Goal: Task Accomplishment & Management: Manage account settings

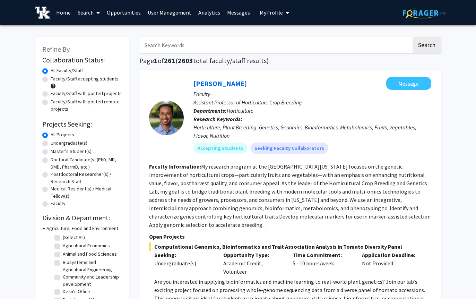
click at [51, 92] on label "Faculty/Staff with posted projects" at bounding box center [86, 93] width 71 height 7
click at [51, 92] on input "Faculty/Staff with posted projects" at bounding box center [53, 92] width 5 height 5
radio input "true"
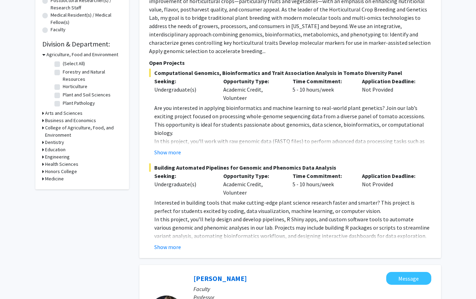
scroll to position [173, 0]
click at [43, 55] on icon at bounding box center [43, 54] width 3 height 7
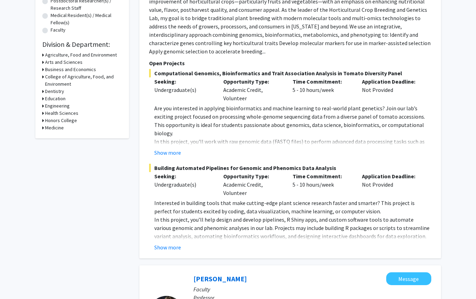
click at [43, 62] on icon at bounding box center [43, 62] width 2 height 7
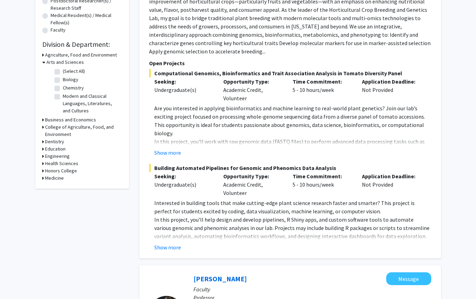
click at [63, 88] on label "Chemistry" at bounding box center [73, 87] width 21 height 7
click at [63, 88] on input "Chemistry" at bounding box center [65, 86] width 5 height 5
checkbox input "true"
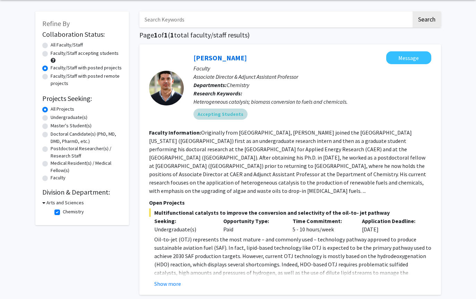
scroll to position [90, 0]
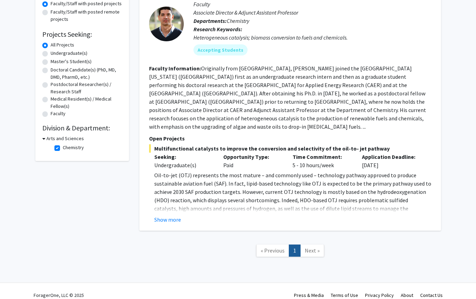
drag, startPoint x: 154, startPoint y: 138, endPoint x: 400, endPoint y: 139, distance: 246.1
click at [400, 144] on span "Multifunctional catalysts to improve the conversion and selectivity of the oil-…" at bounding box center [290, 148] width 282 height 8
copy span "Multifunctional catalysts to improve the conversion and selectivity of the oil-…"
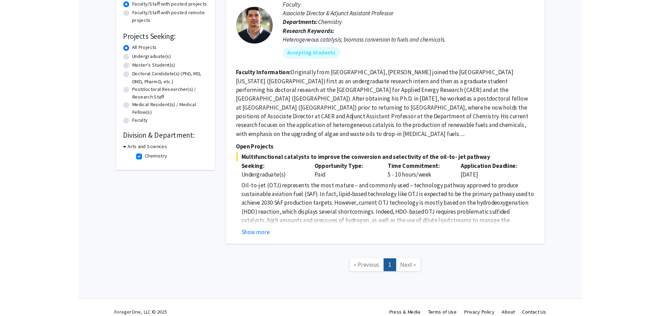
scroll to position [73, 0]
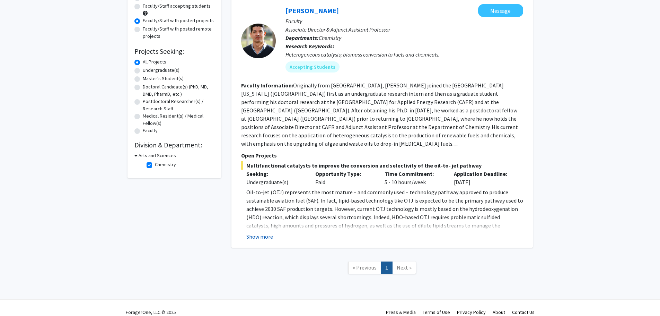
click at [255, 232] on button "Show more" at bounding box center [259, 236] width 27 height 8
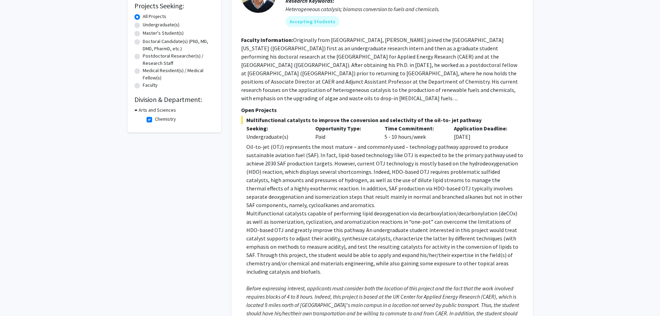
scroll to position [110, 0]
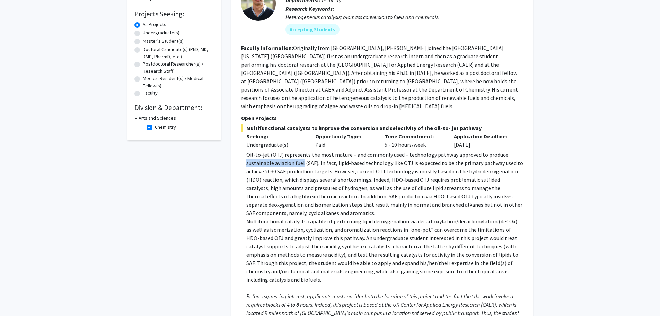
drag, startPoint x: 247, startPoint y: 156, endPoint x: 303, endPoint y: 155, distance: 55.8
click at [303, 155] on p "Oil-to-jet (OTJ) represents the most mature – and commonly used – technology pa…" at bounding box center [384, 171] width 277 height 42
copy p "sustainable aviation fuel"
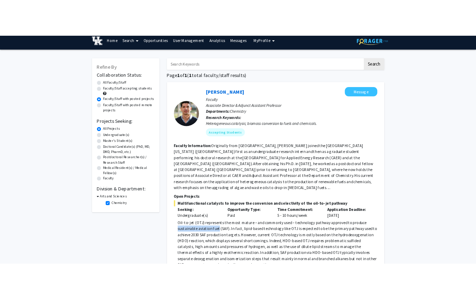
scroll to position [0, 0]
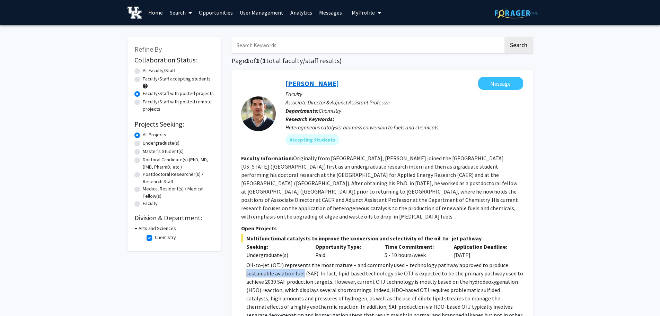
click at [332, 83] on link "[PERSON_NAME]" at bounding box center [312, 83] width 53 height 9
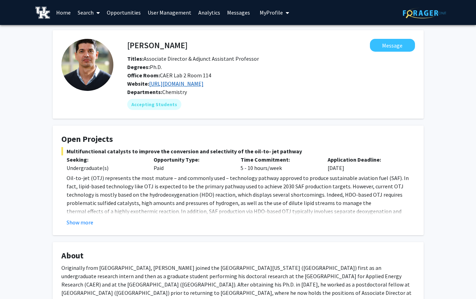
click at [203, 84] on link "[URL][DOMAIN_NAME]" at bounding box center [176, 83] width 54 height 7
click at [168, 12] on link "User Management" at bounding box center [169, 12] width 51 height 24
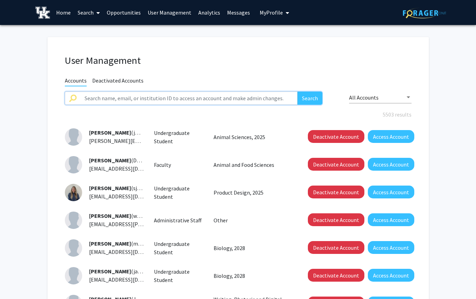
click at [147, 96] on input "text" at bounding box center [188, 98] width 217 height 13
type input "[PERSON_NAME]"
click at [297, 92] on button "Search" at bounding box center [309, 98] width 25 height 13
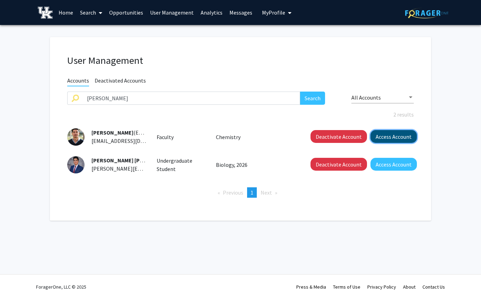
click at [399, 137] on button "Access Account" at bounding box center [394, 136] width 46 height 13
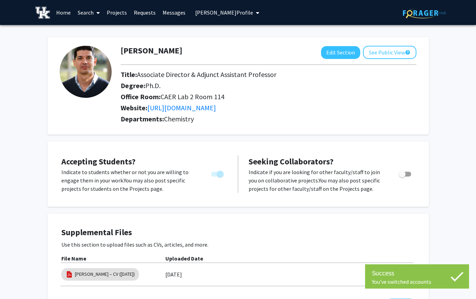
click at [341, 45] on div "[PERSON_NAME] Edit Section See Public View help Title: Associate Director & Adj…" at bounding box center [237, 85] width 381 height 97
click at [341, 52] on button "Edit Section" at bounding box center [340, 52] width 39 height 13
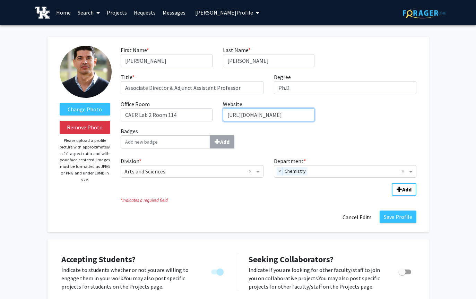
click at [269, 113] on input "[URL][DOMAIN_NAME]" at bounding box center [269, 114] width 92 height 13
paste input "[URL][DOMAIN_NAME]"
type input "[URL][DOMAIN_NAME]"
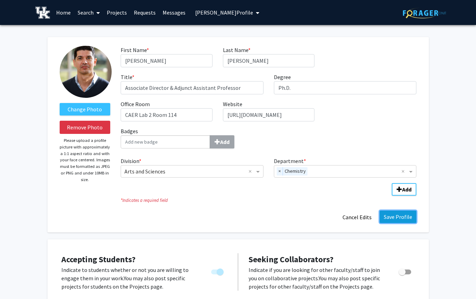
click at [397, 215] on button "Save Profile" at bounding box center [398, 216] width 37 height 12
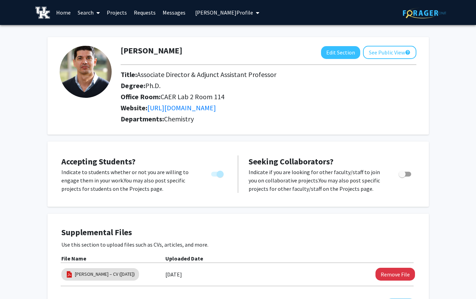
click at [122, 12] on link "Projects" at bounding box center [116, 12] width 27 height 24
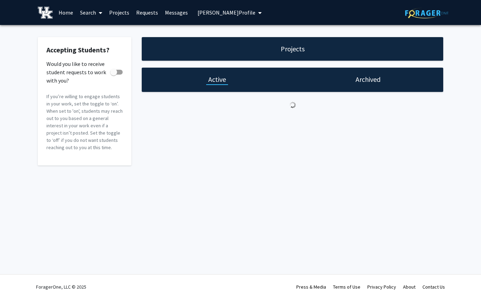
checkbox input "true"
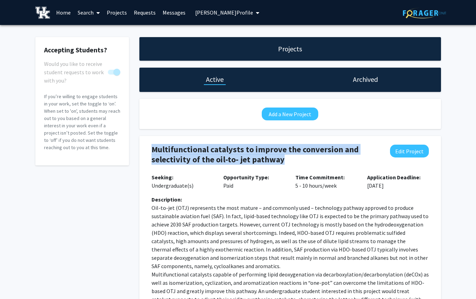
drag, startPoint x: 151, startPoint y: 148, endPoint x: 293, endPoint y: 157, distance: 141.7
click at [293, 157] on h4 "Multifunctional catalysts to improve the conversion and selectivity of the oil-…" at bounding box center [264, 155] width 227 height 20
copy h4 "Multifunctional catalysts to improve the conversion and selectivity of the oil-…"
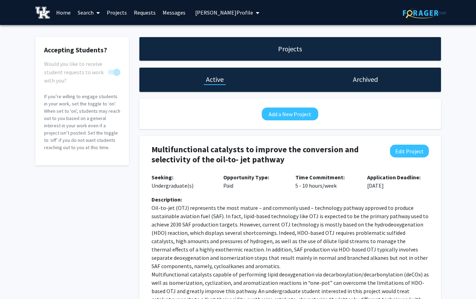
click at [244, 226] on p "Oil-to-jet (OTJ) represents the most mature – and commonly used – technology pa…" at bounding box center [289, 224] width 277 height 42
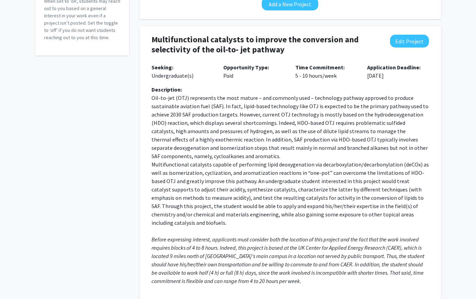
scroll to position [144, 0]
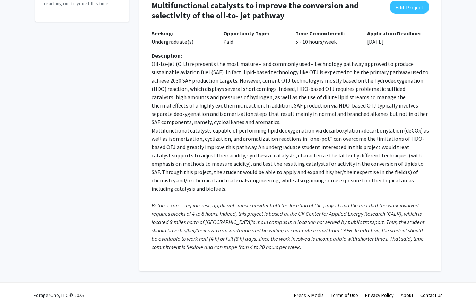
click at [288, 203] on em "Before expressing interest, applicants must consider both the location of this …" at bounding box center [288, 226] width 274 height 49
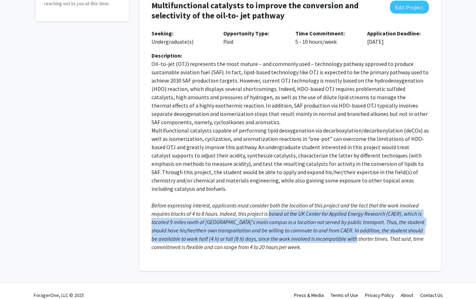
drag, startPoint x: 269, startPoint y: 206, endPoint x: 359, endPoint y: 231, distance: 93.4
click at [359, 231] on em "Before expressing interest, applicants must consider both the location of this …" at bounding box center [288, 226] width 274 height 49
copy em "based at the UK Center for Applied Energy Research (CAER), which is located 9 m…"
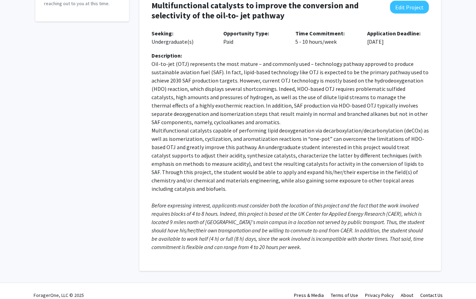
click at [291, 175] on p "Multifunctional catalysts capable of performing lipid deoxygenation via decarbo…" at bounding box center [289, 159] width 277 height 67
click at [426, 82] on p "Oil-to-jet (OTJ) represents the most mature – and commonly used – technology pa…" at bounding box center [289, 81] width 277 height 42
